Goal: Information Seeking & Learning: Check status

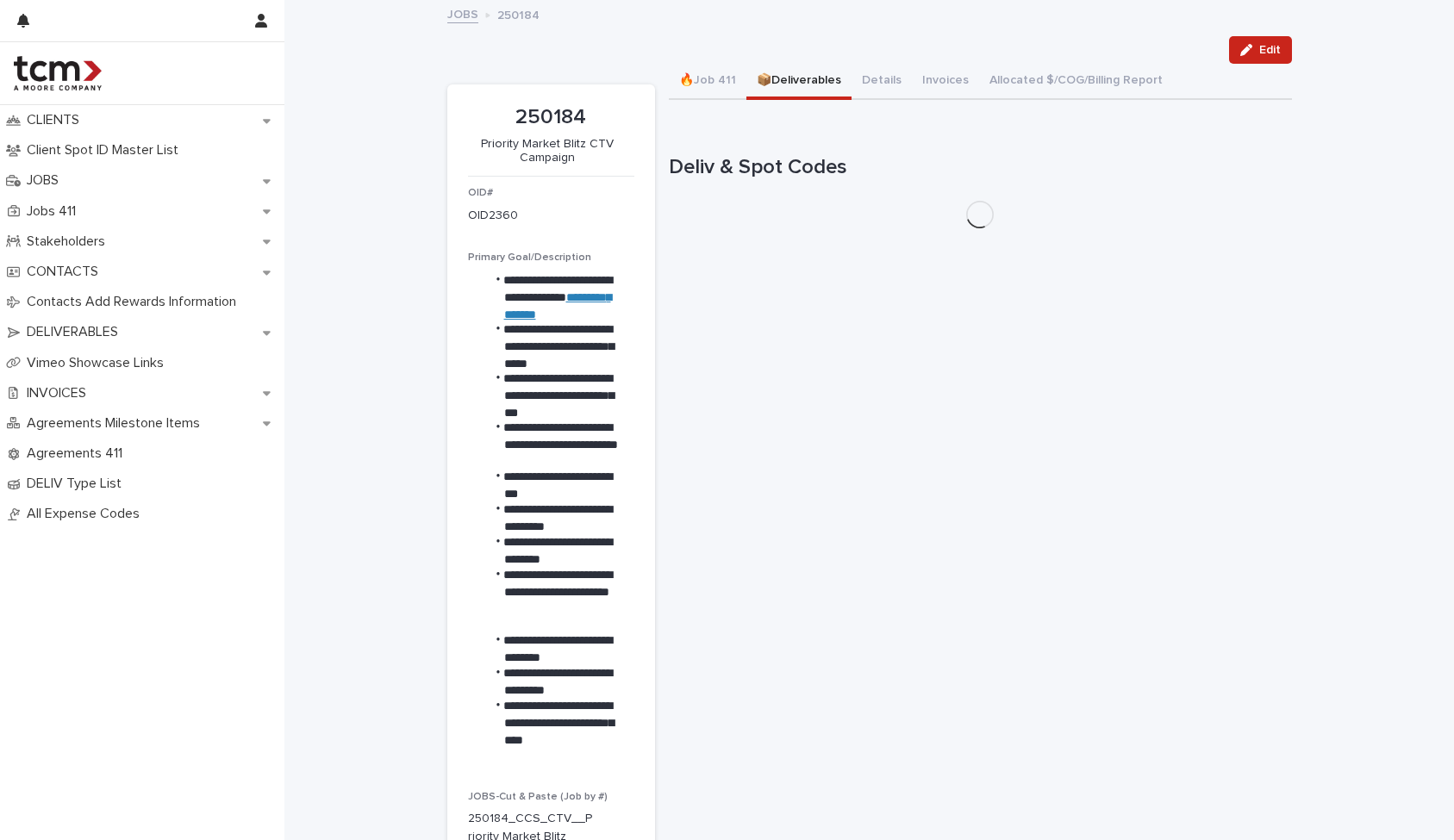
click at [811, 77] on button "📦Deliverables" at bounding box center [799, 82] width 105 height 36
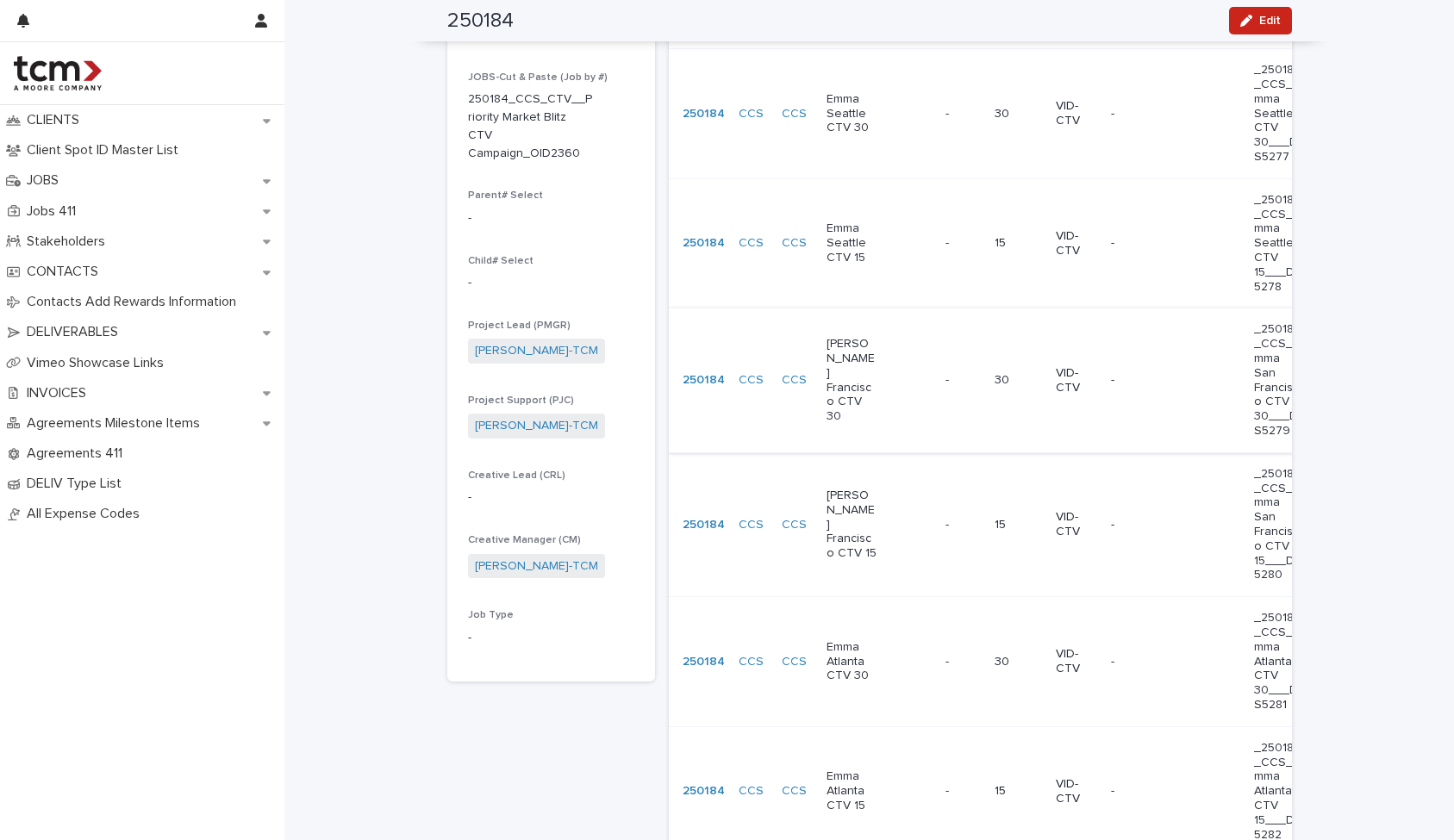
scroll to position [710, 0]
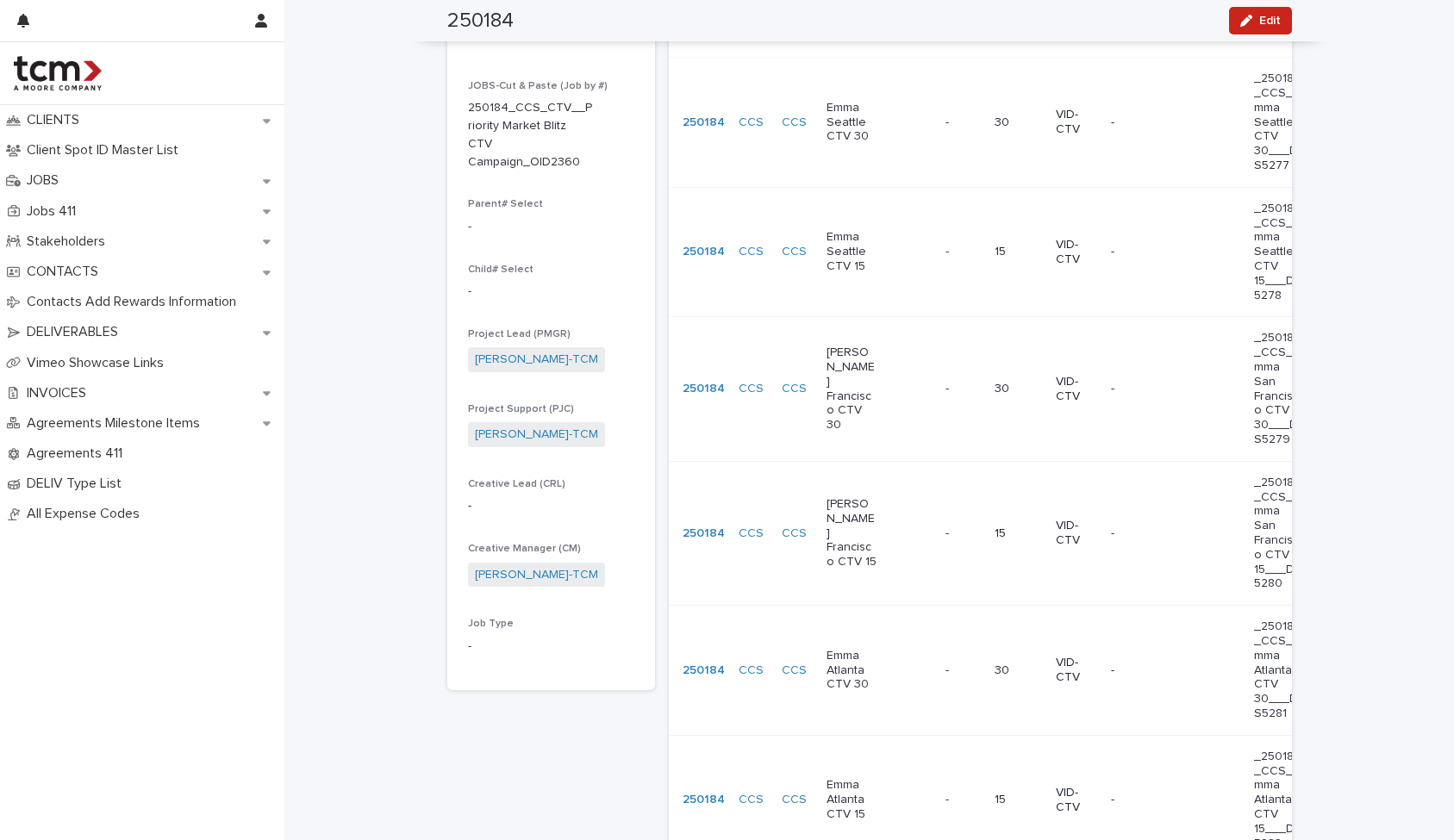
click at [894, 367] on div "[PERSON_NAME] Francisco CTV 30" at bounding box center [878, 389] width 105 height 101
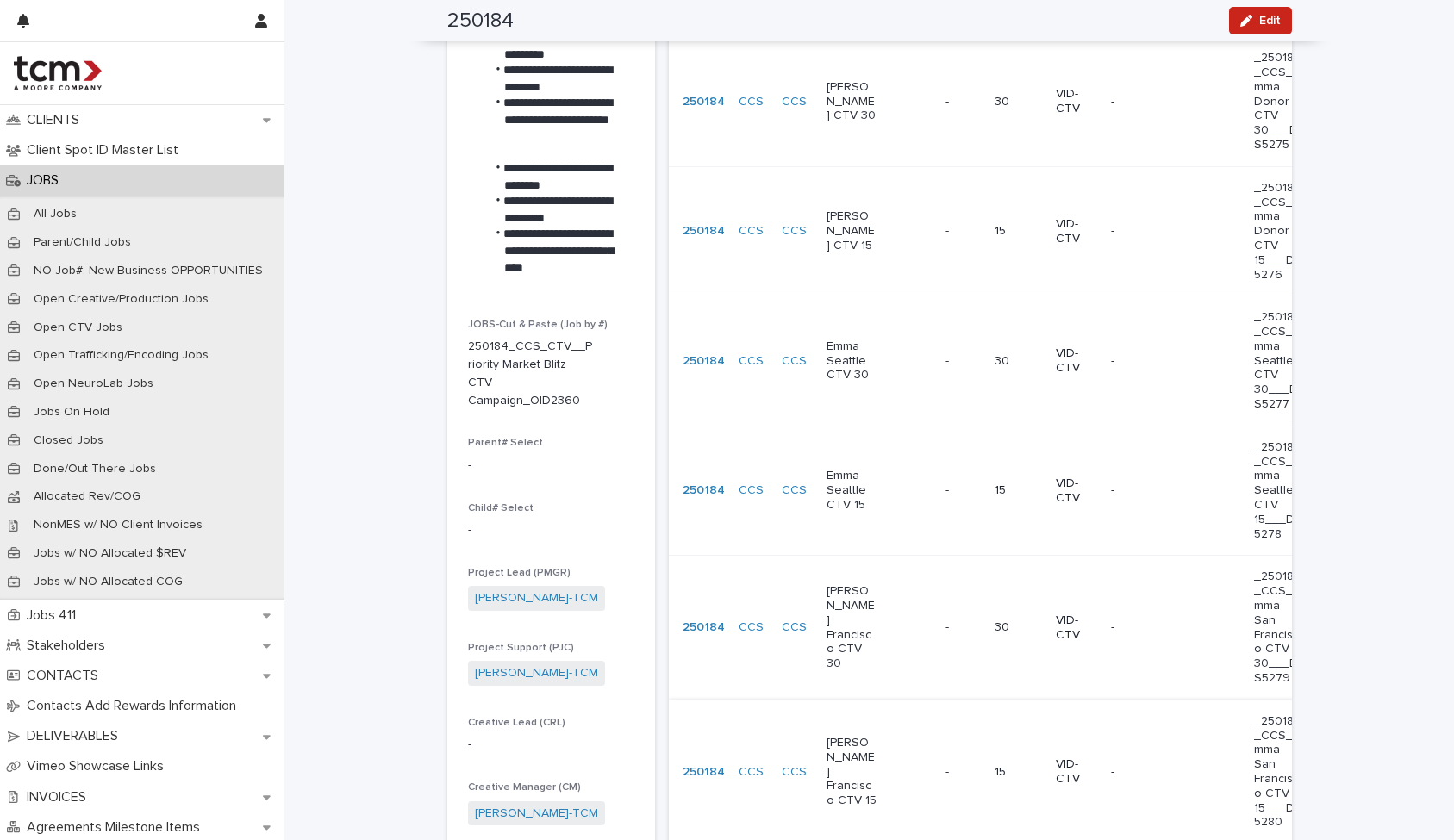
scroll to position [485, 0]
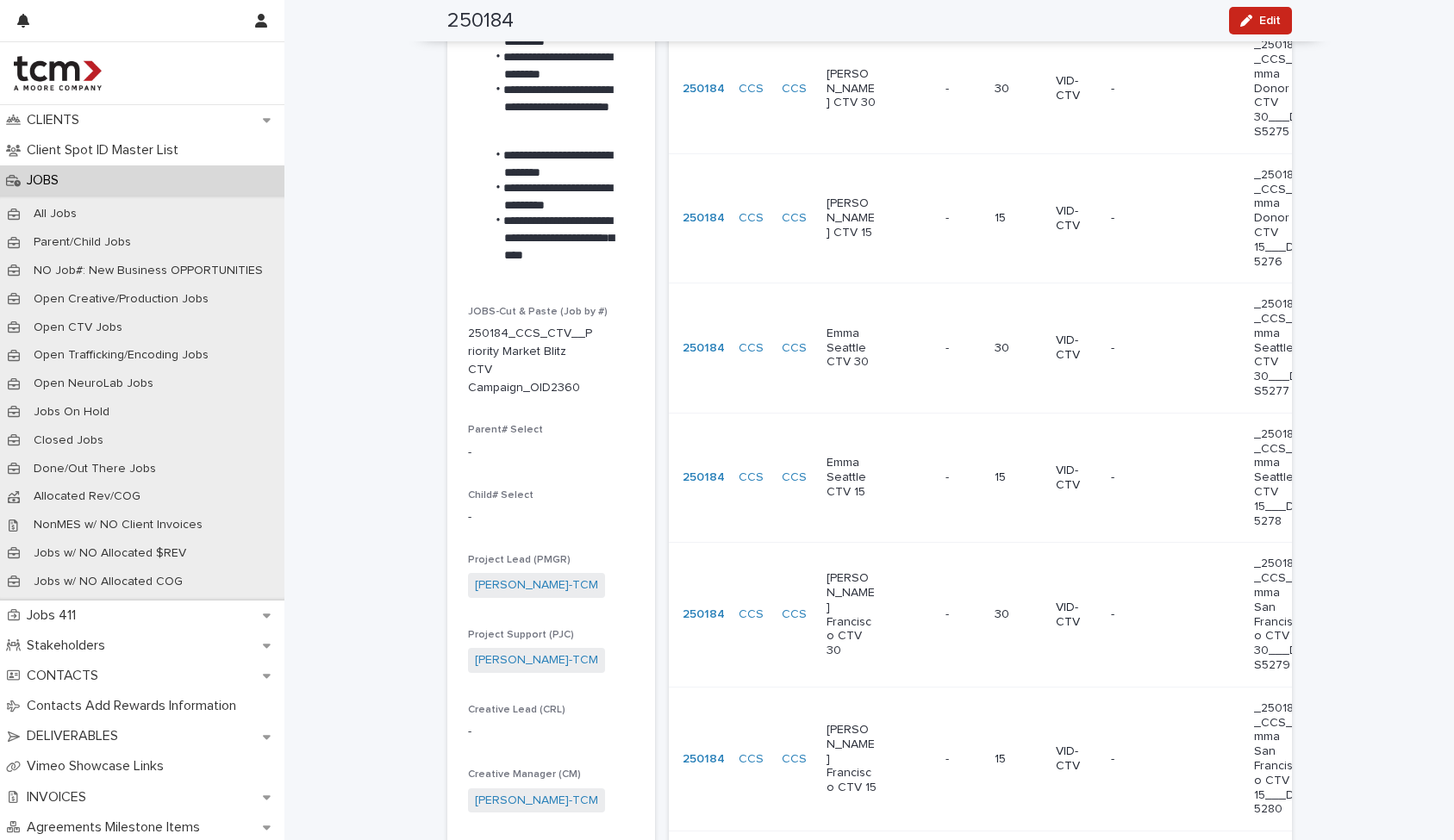
click at [891, 716] on div "[PERSON_NAME] Francisco CTV 15" at bounding box center [878, 758] width 105 height 86
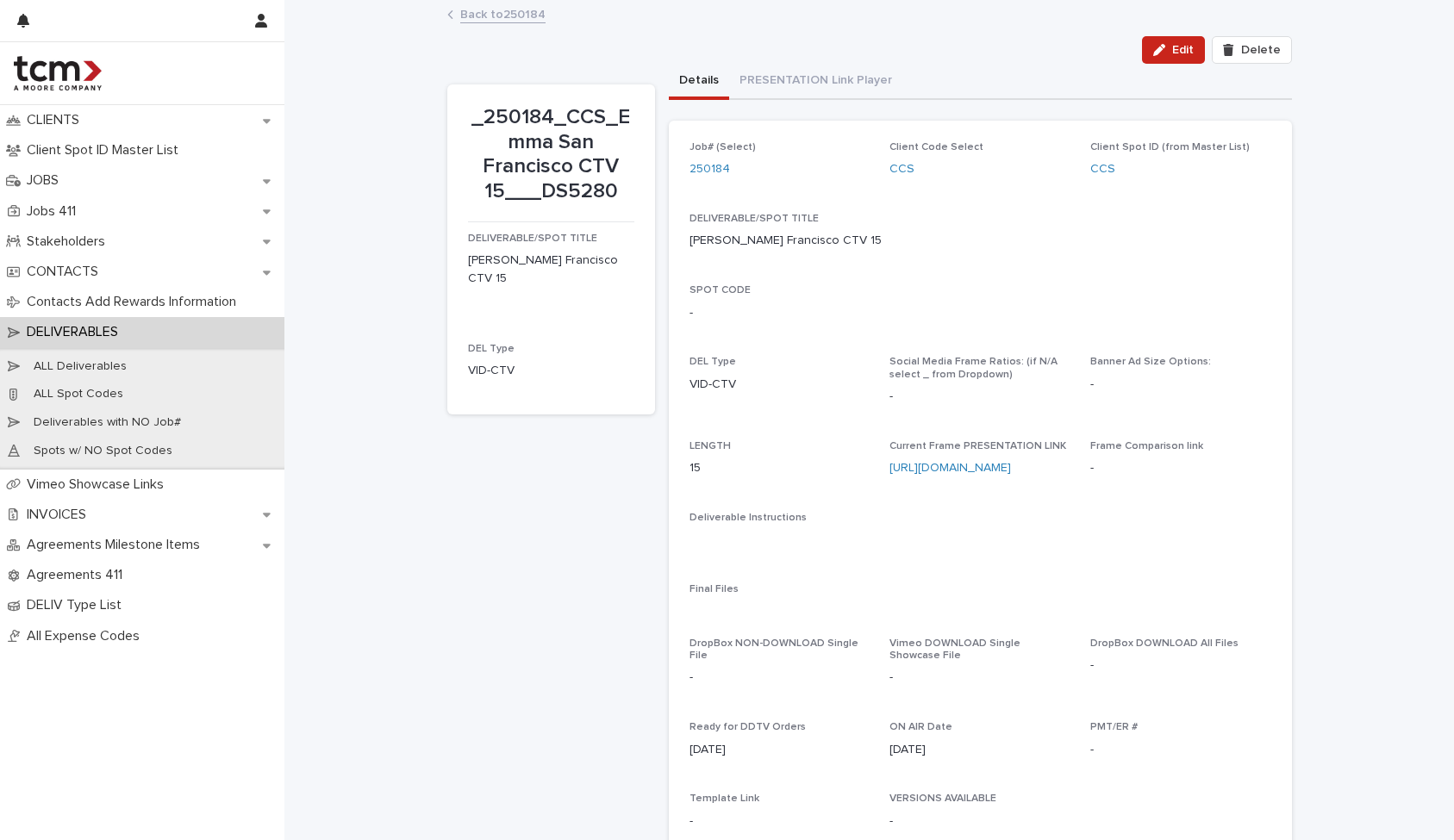
click at [470, 14] on link "Back to 250184" at bounding box center [503, 13] width 85 height 20
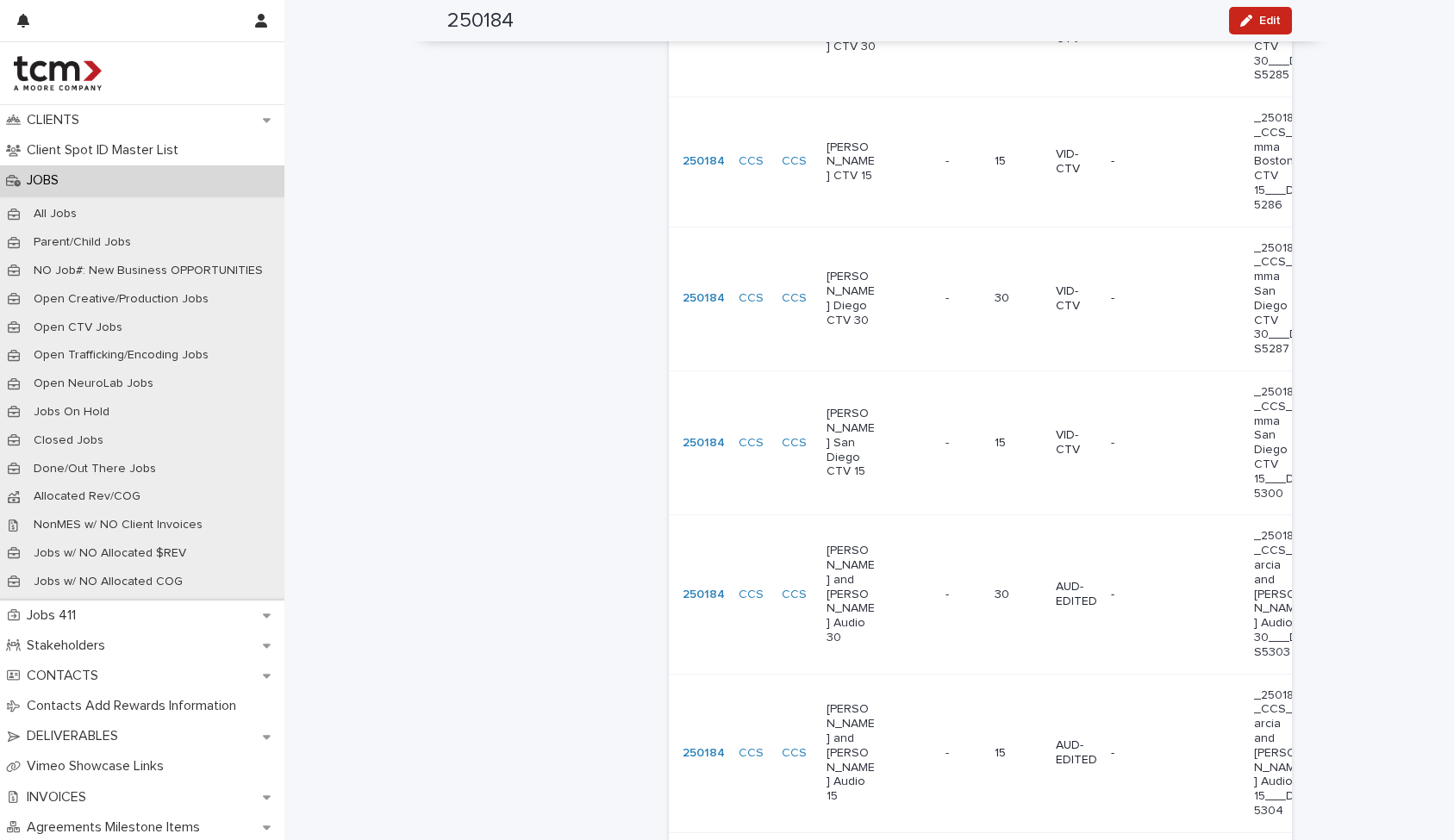
scroll to position [2322, 0]
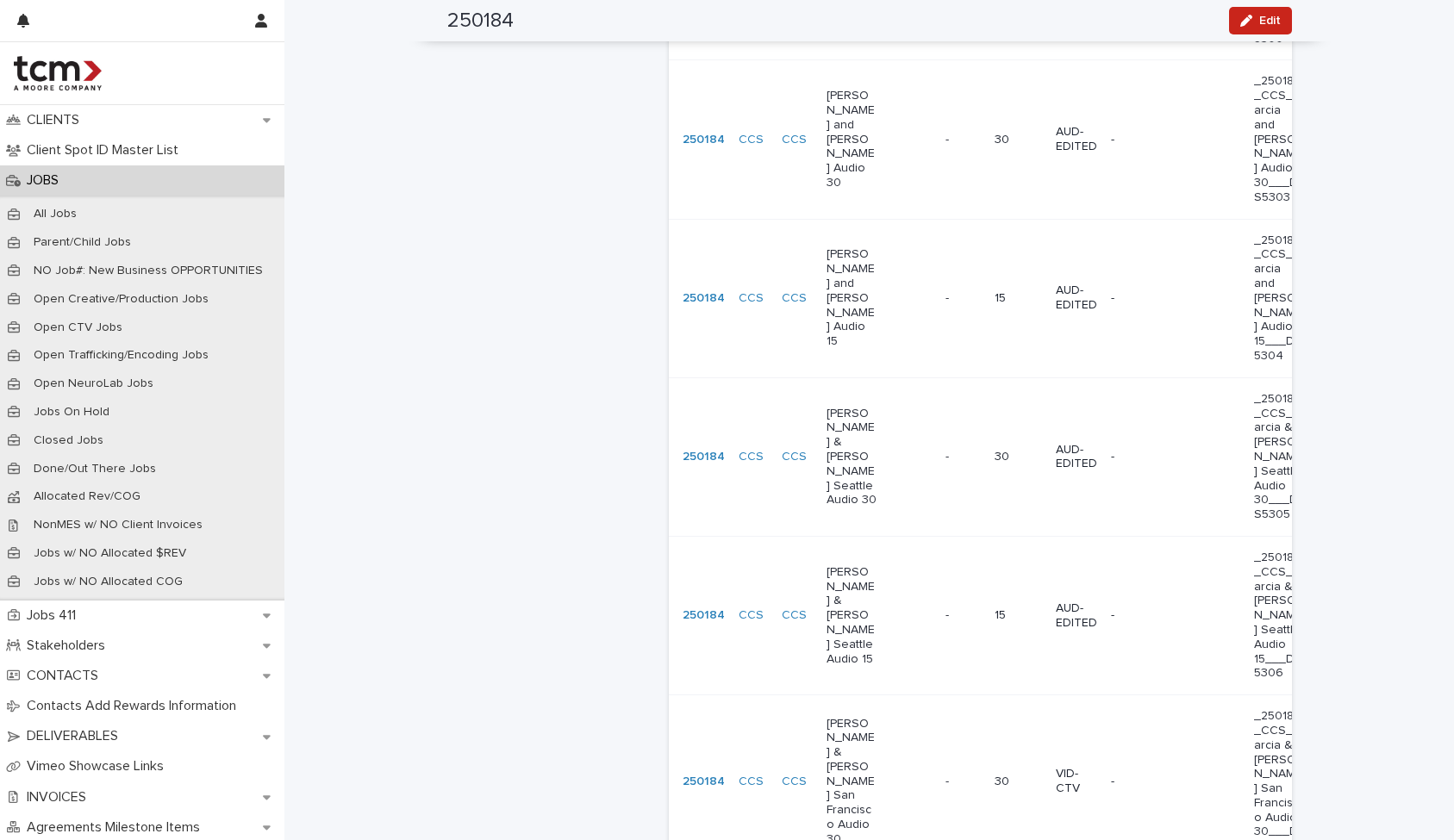
click at [946, 695] on td "- -" at bounding box center [962, 781] width 49 height 173
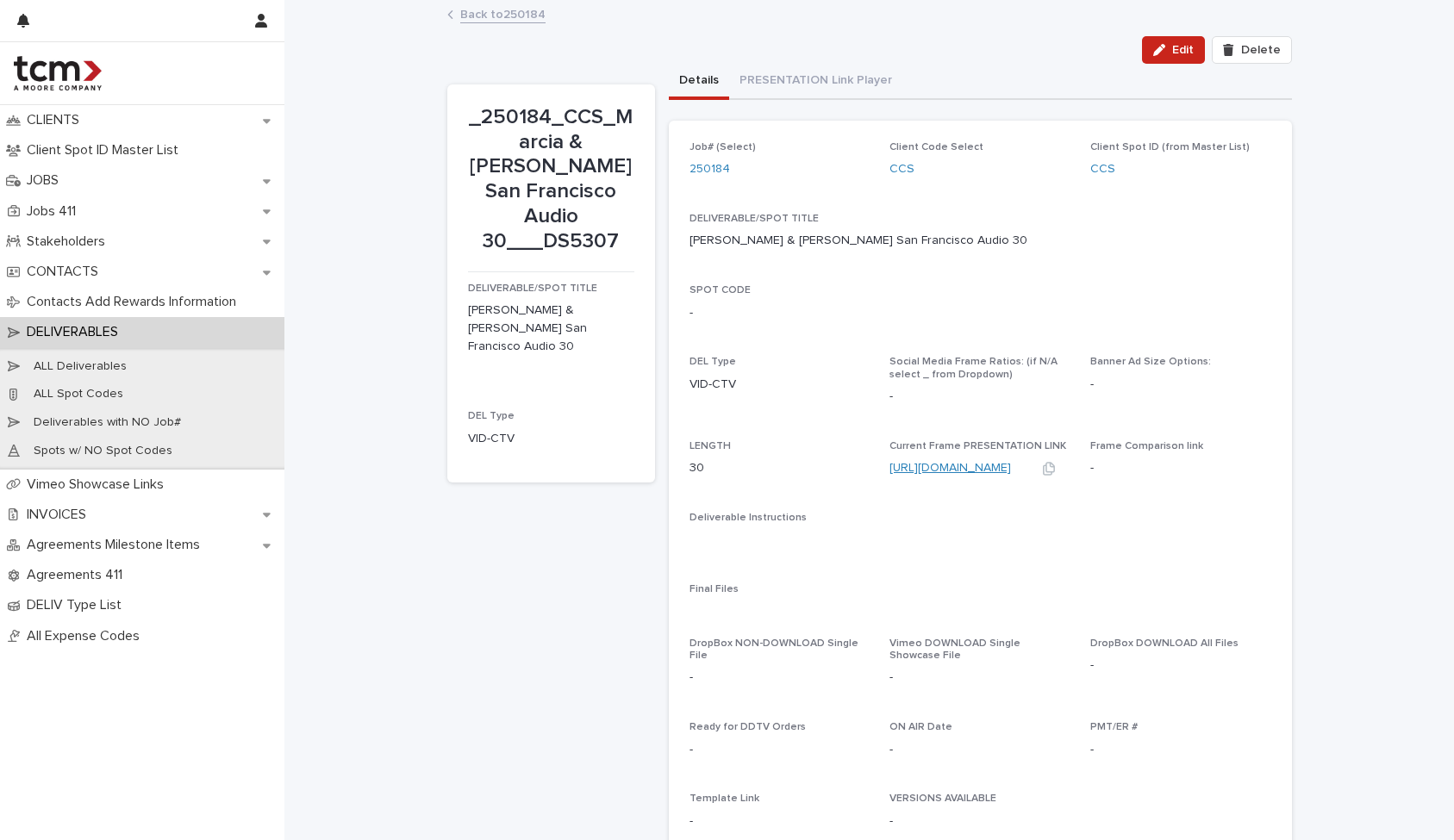
click at [949, 464] on link "[URL][DOMAIN_NAME]" at bounding box center [949, 468] width 122 height 12
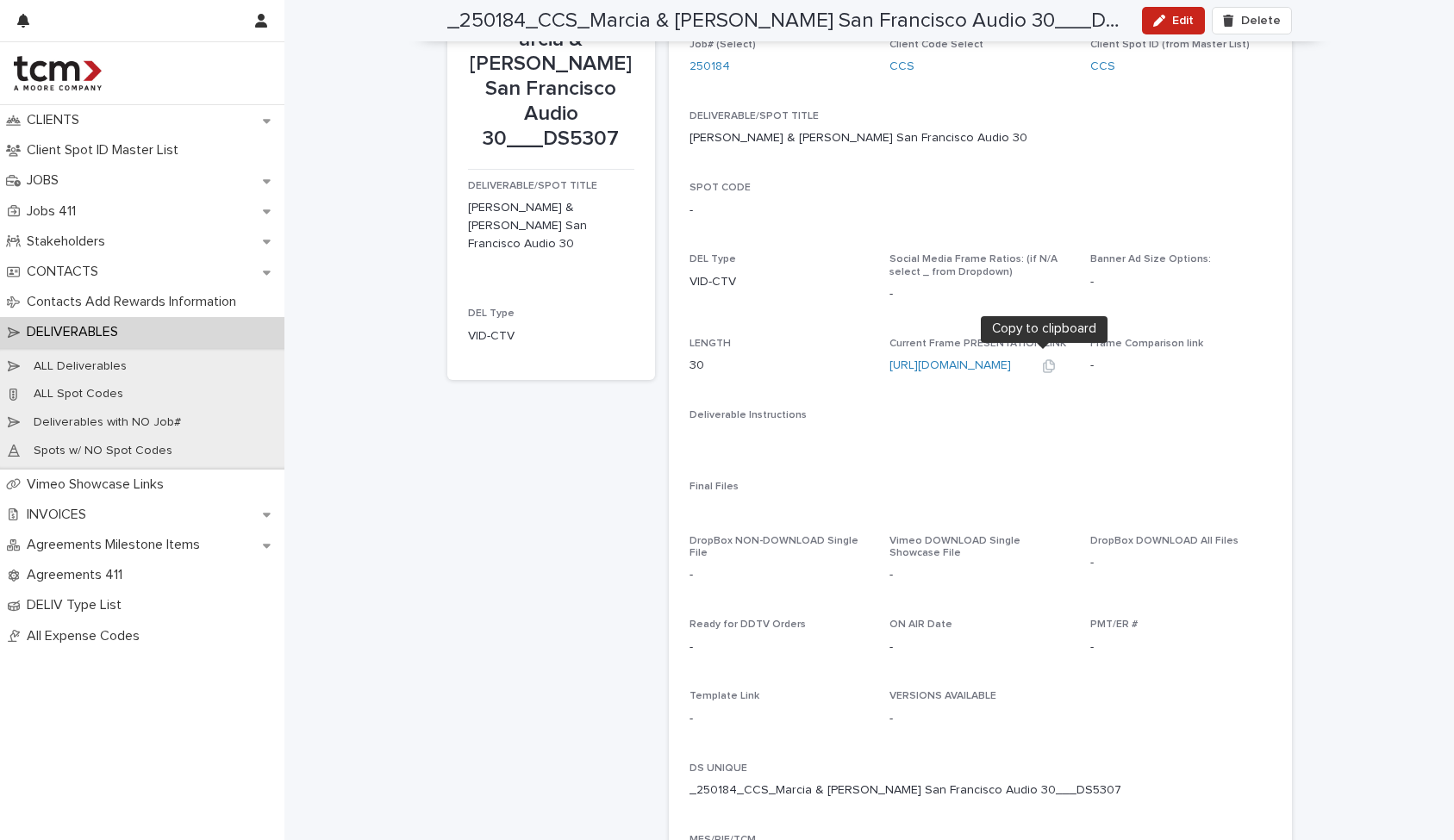
click at [1045, 360] on icon "button" at bounding box center [1050, 366] width 12 height 13
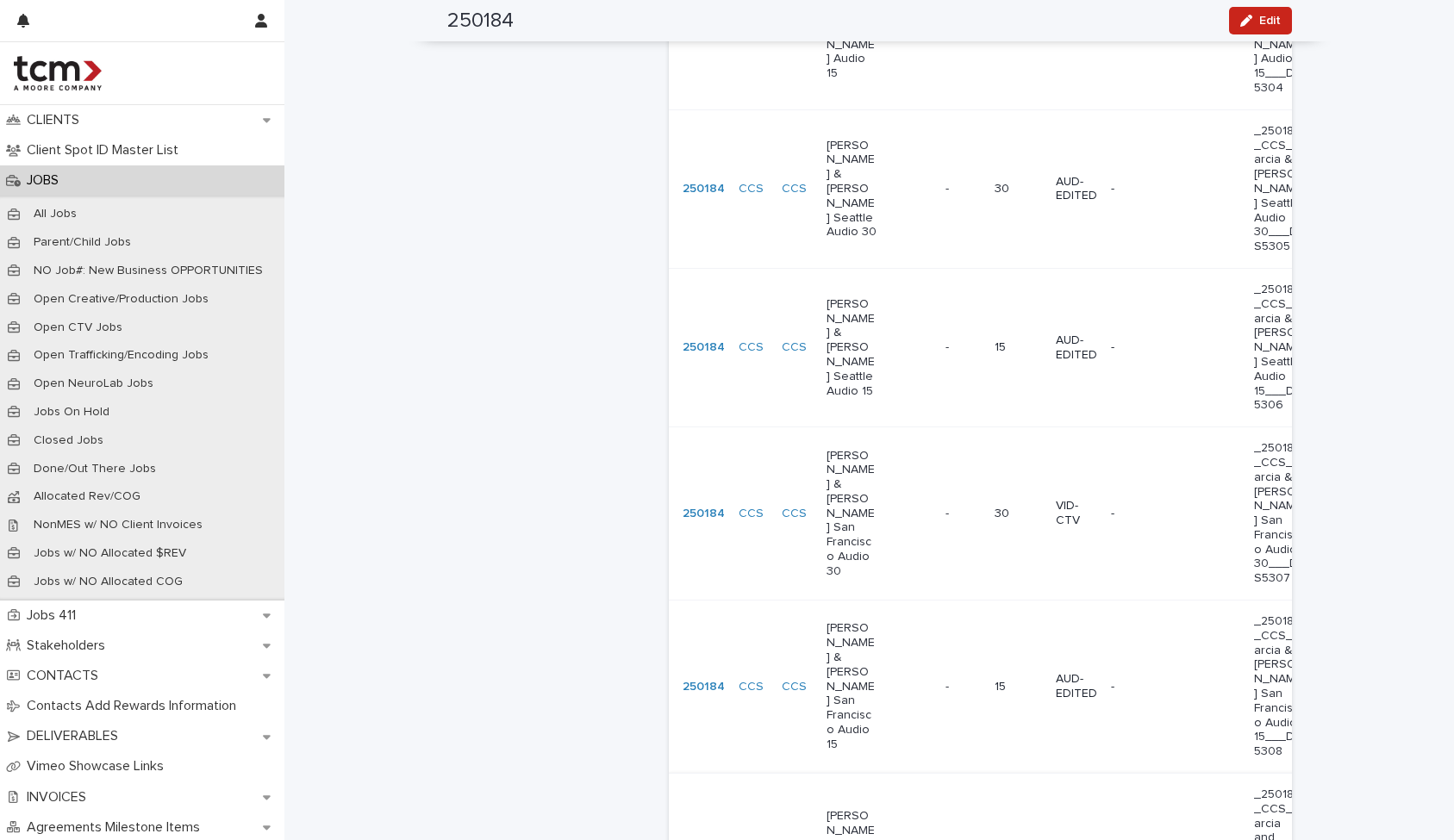
scroll to position [2588, 0]
click at [898, 616] on div "[PERSON_NAME] & [PERSON_NAME] San Francisco Audio 15" at bounding box center [878, 688] width 105 height 144
